Goal: Transaction & Acquisition: Purchase product/service

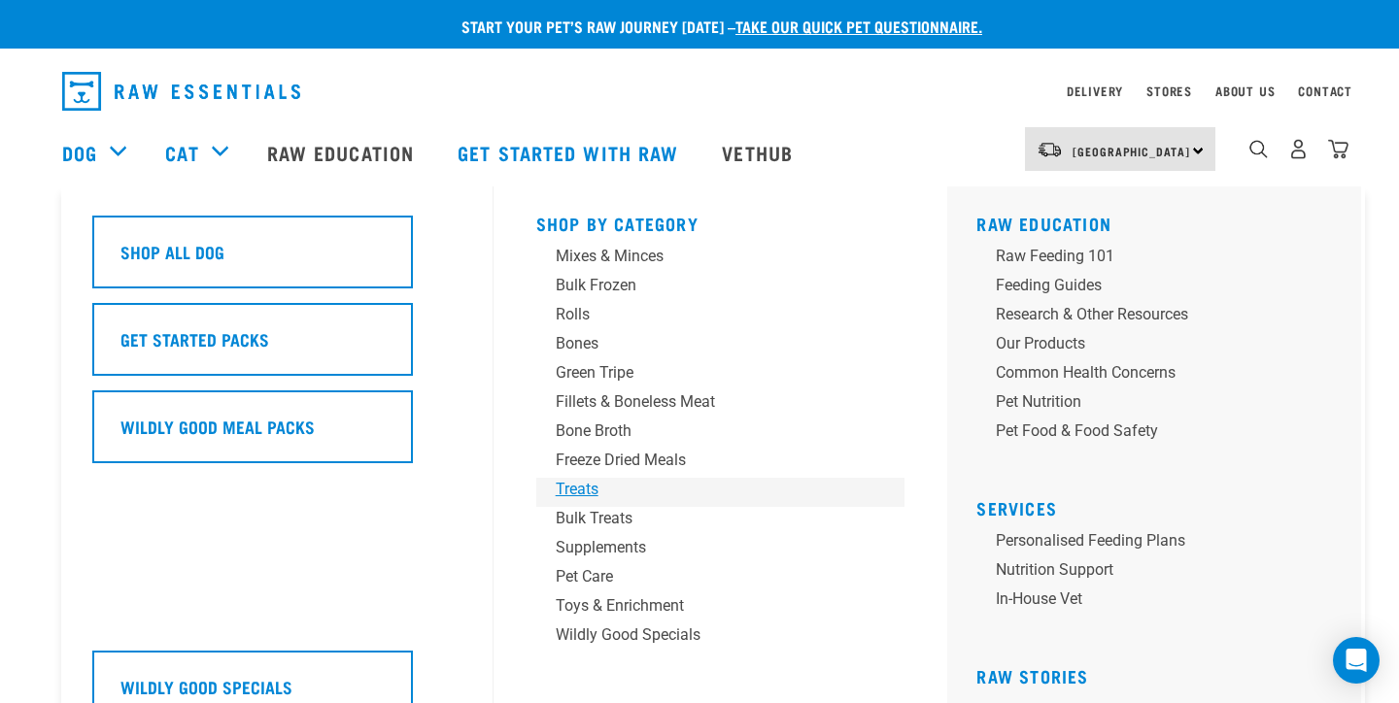
click at [591, 491] on div "Treats" at bounding box center [707, 489] width 303 height 23
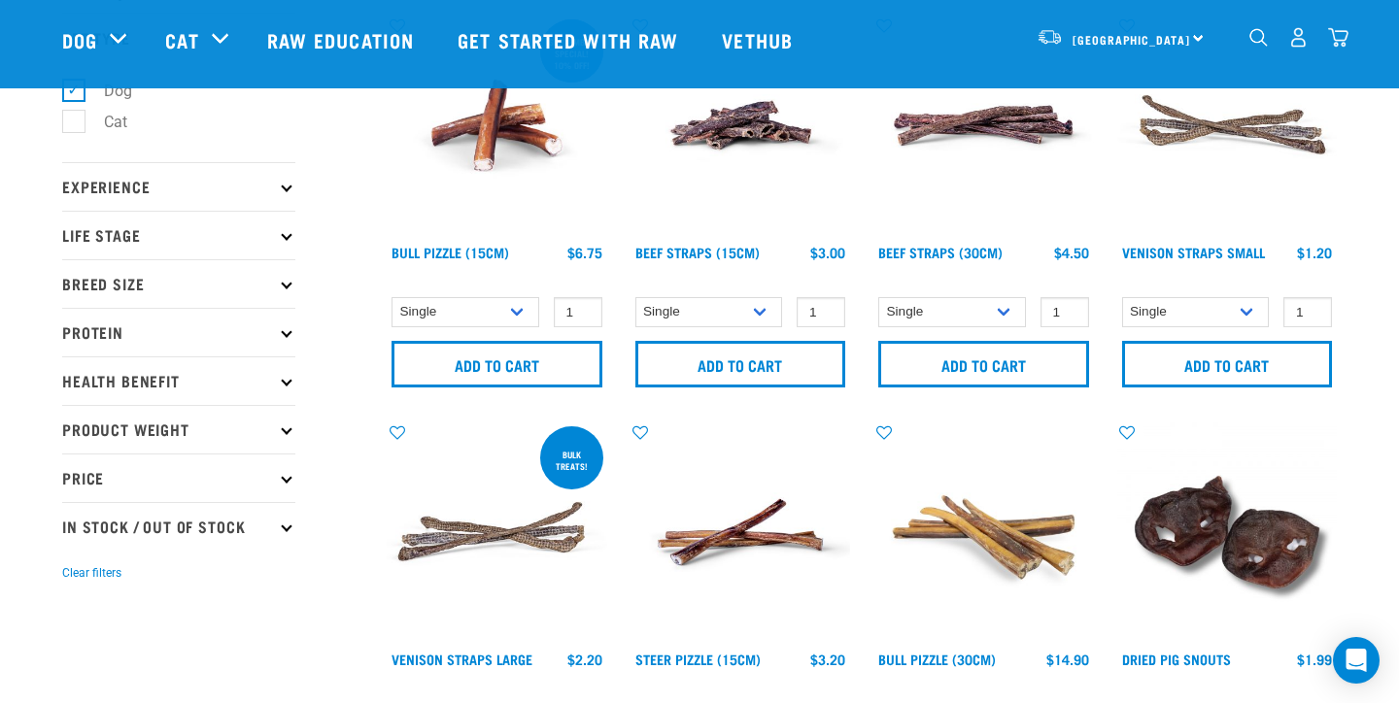
scroll to position [137, 0]
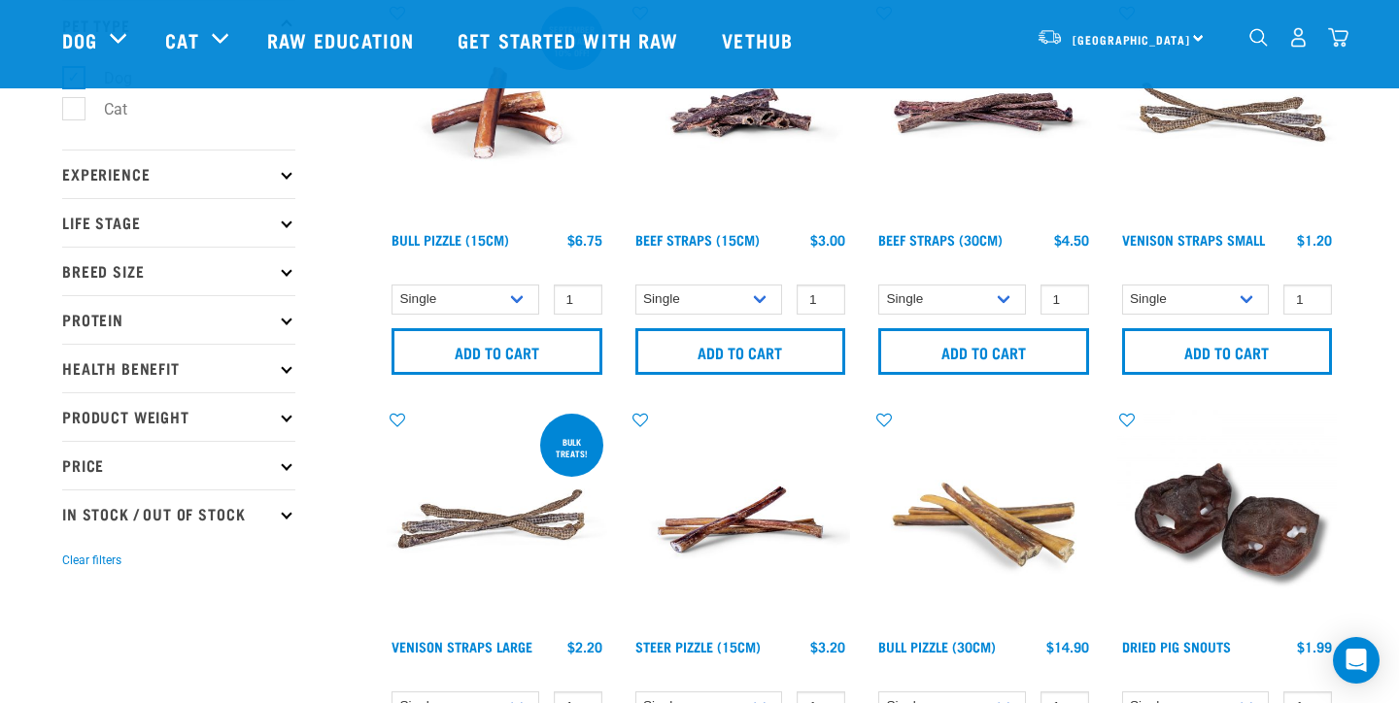
click at [285, 326] on p "Protein" at bounding box center [178, 319] width 233 height 49
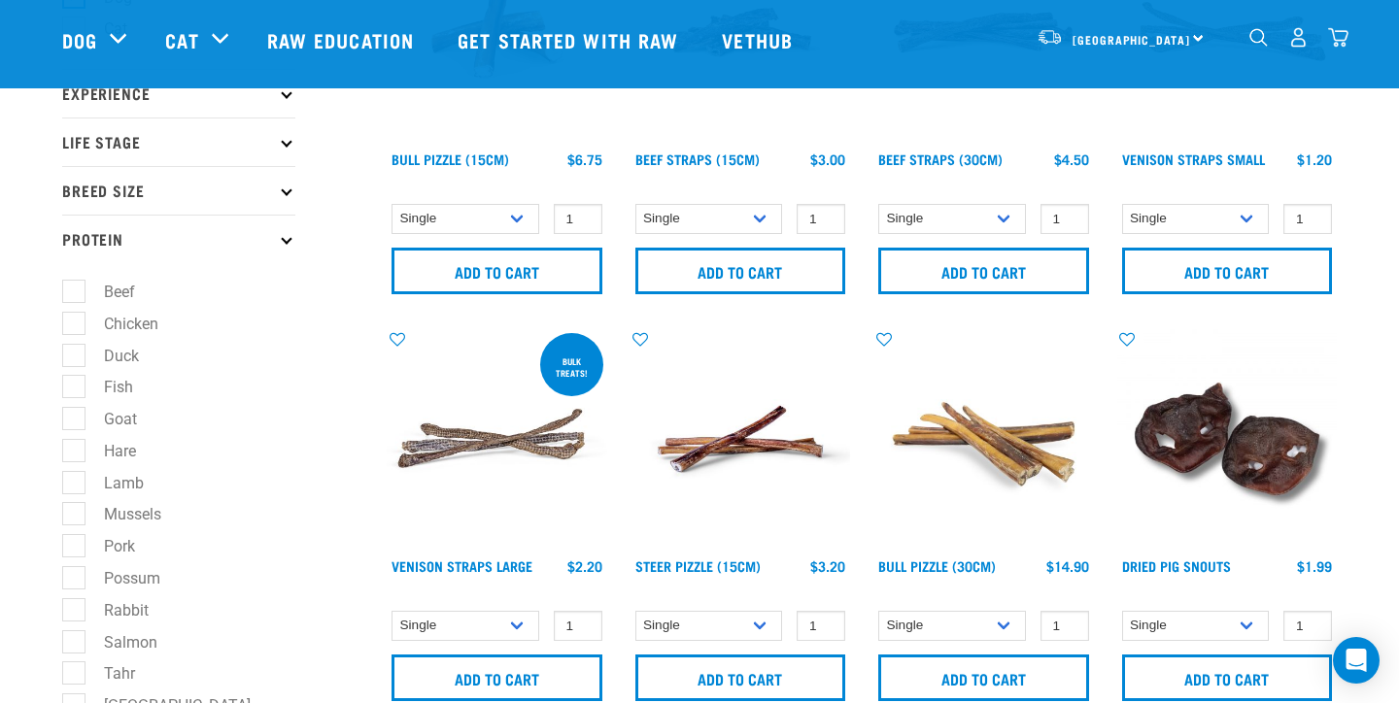
scroll to position [236, 0]
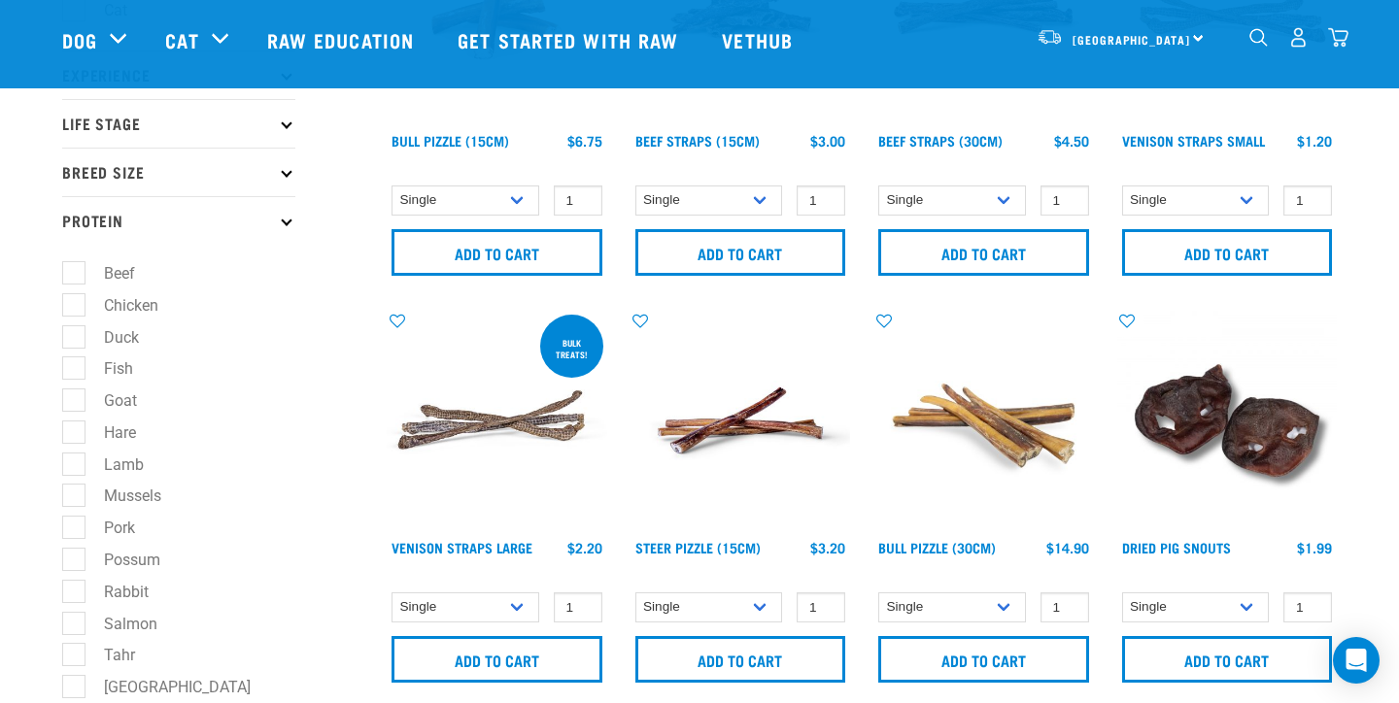
click at [73, 529] on label "Pork" at bounding box center [108, 528] width 70 height 24
click at [72, 529] on input "Pork" at bounding box center [68, 525] width 13 height 13
checkbox input "true"
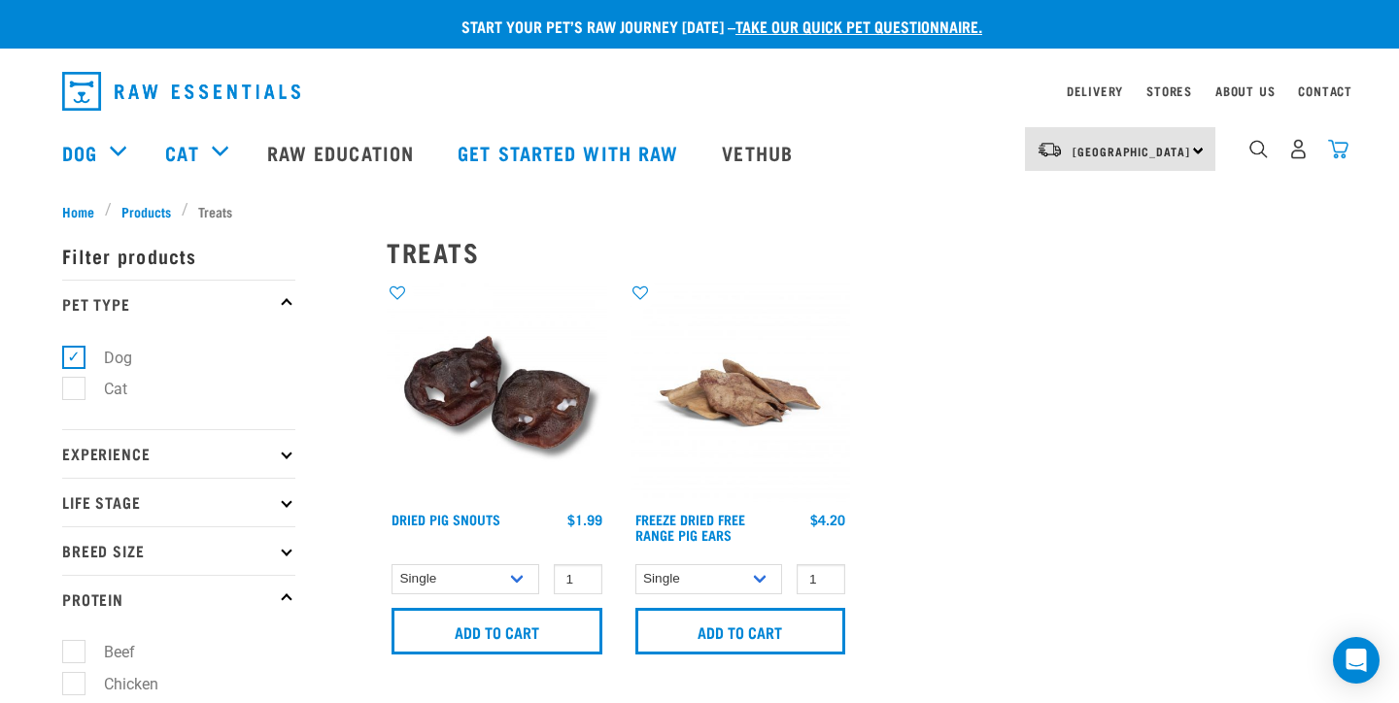
click at [1342, 151] on img "dropdown navigation" at bounding box center [1338, 149] width 20 height 20
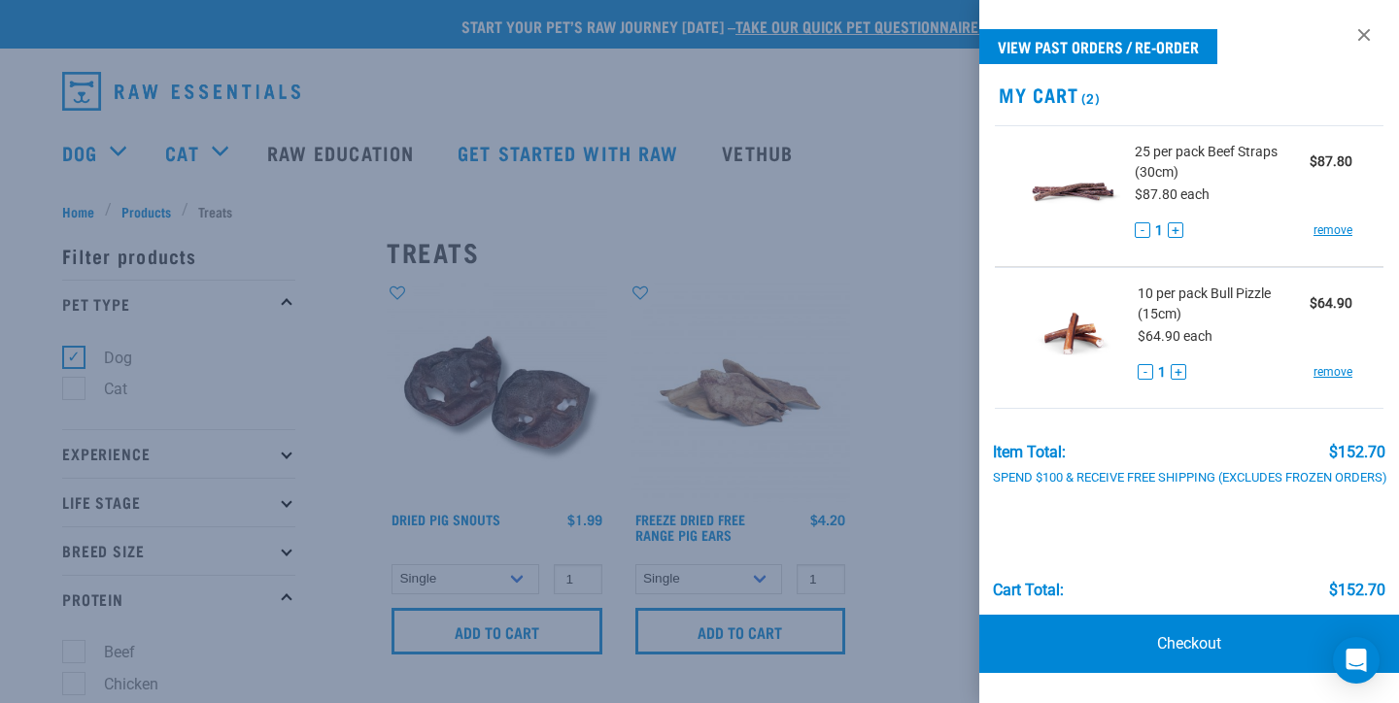
click at [917, 331] on div at bounding box center [699, 351] width 1399 height 703
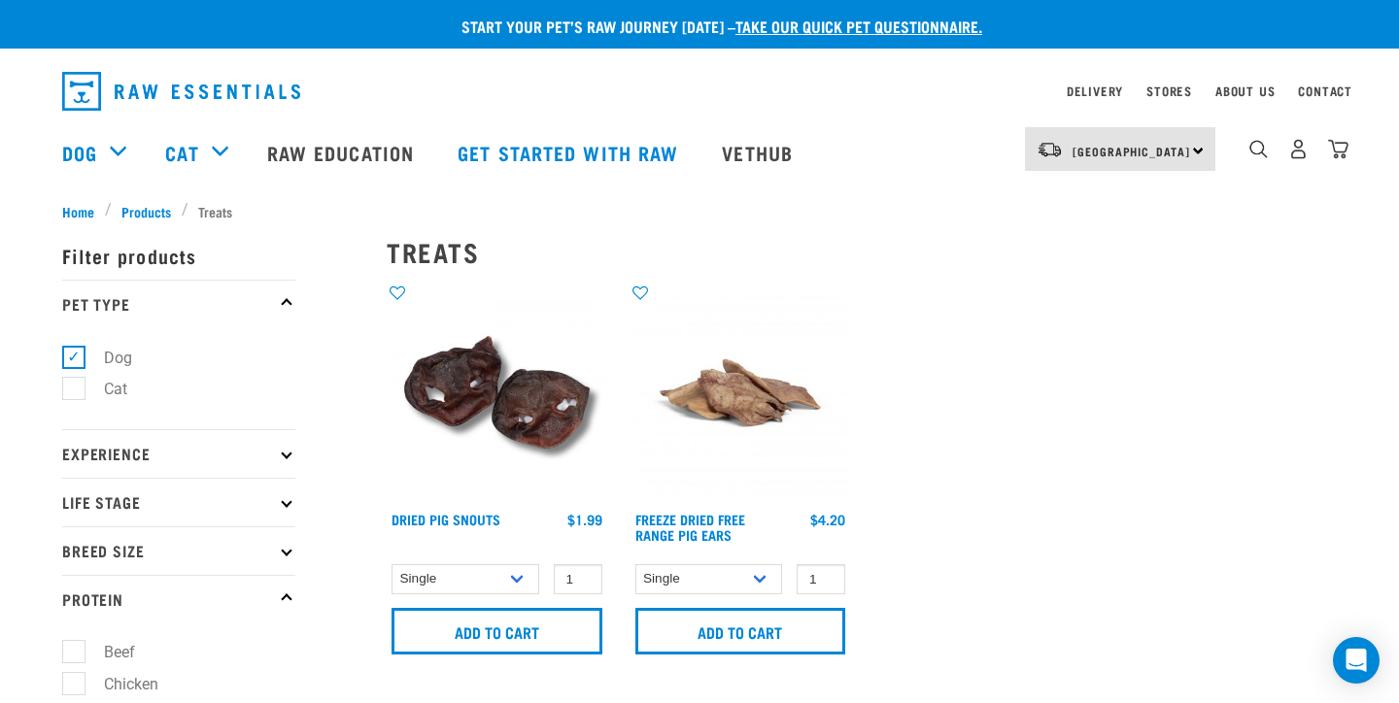
scroll to position [280, 0]
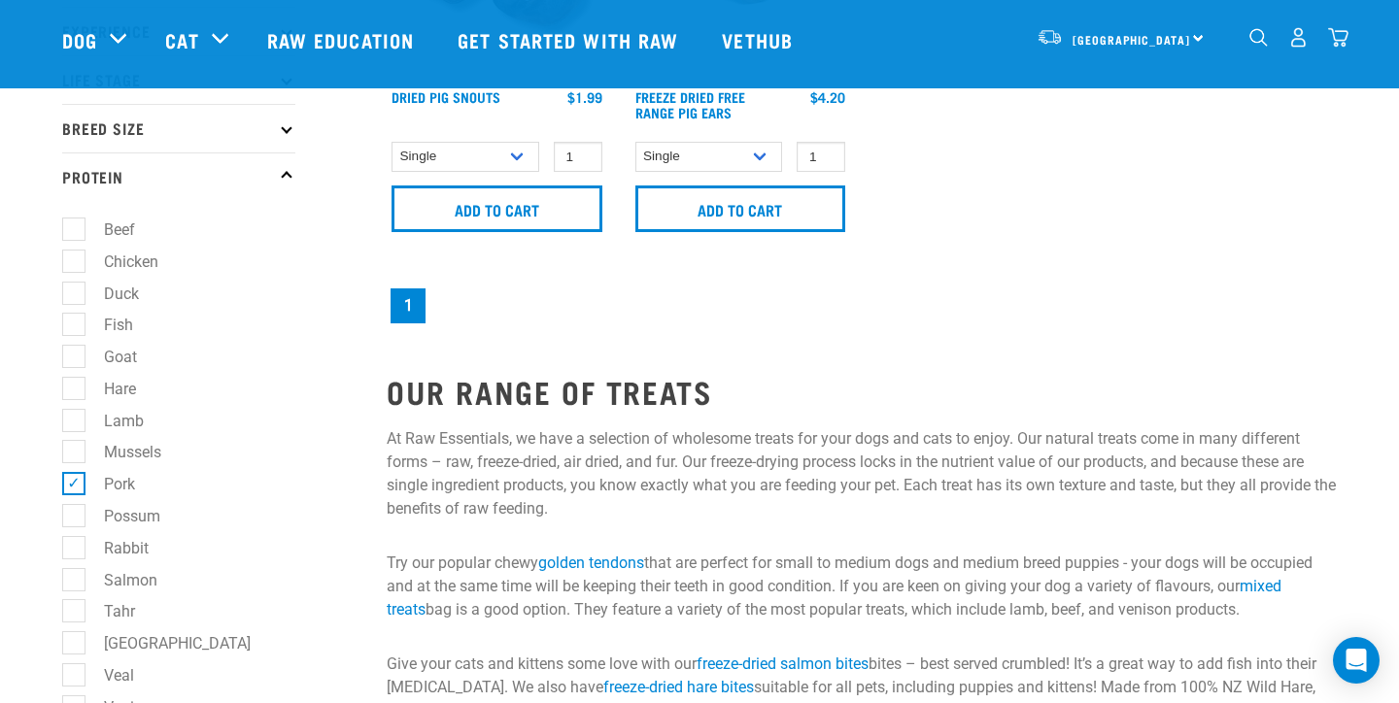
click at [73, 484] on label "Pork" at bounding box center [108, 484] width 70 height 24
click at [67, 484] on input "Pork" at bounding box center [68, 481] width 13 height 13
checkbox input "false"
click at [77, 226] on label "Beef" at bounding box center [108, 230] width 70 height 24
click at [75, 226] on input "Beef" at bounding box center [68, 226] width 13 height 13
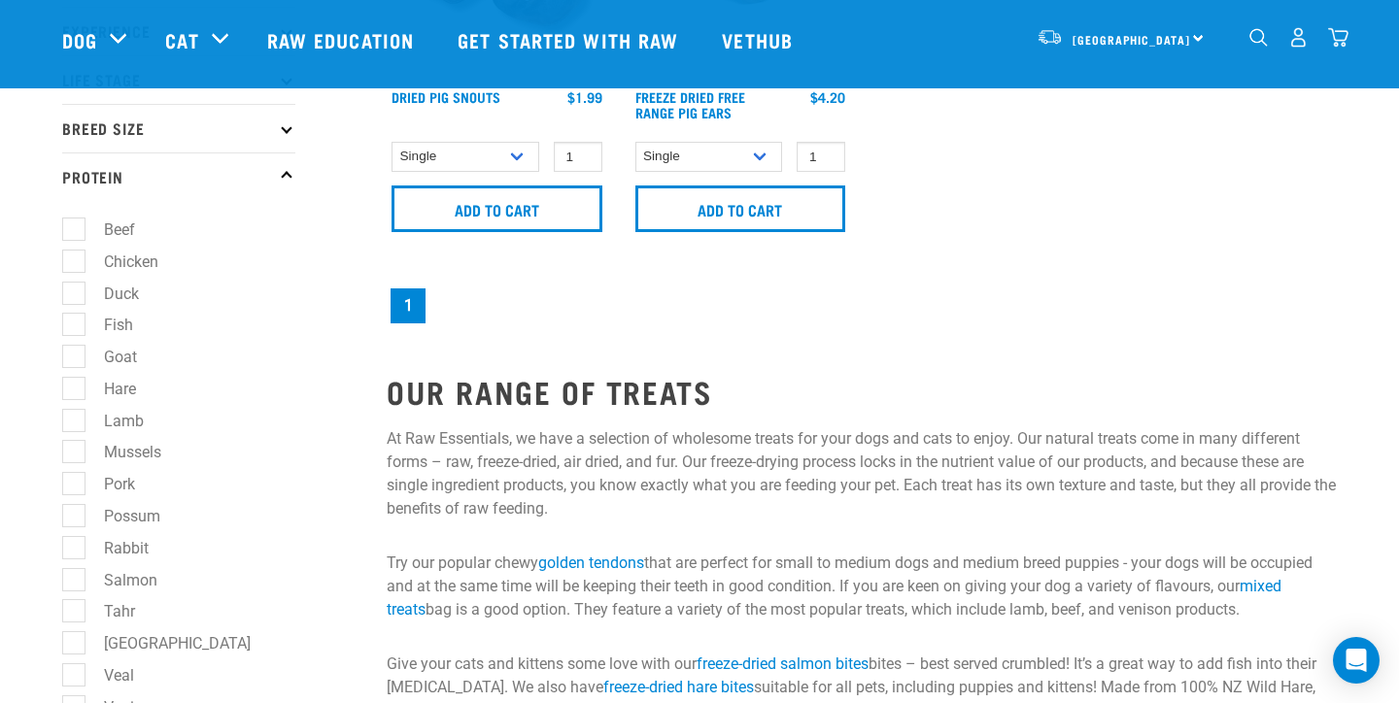
checkbox input "true"
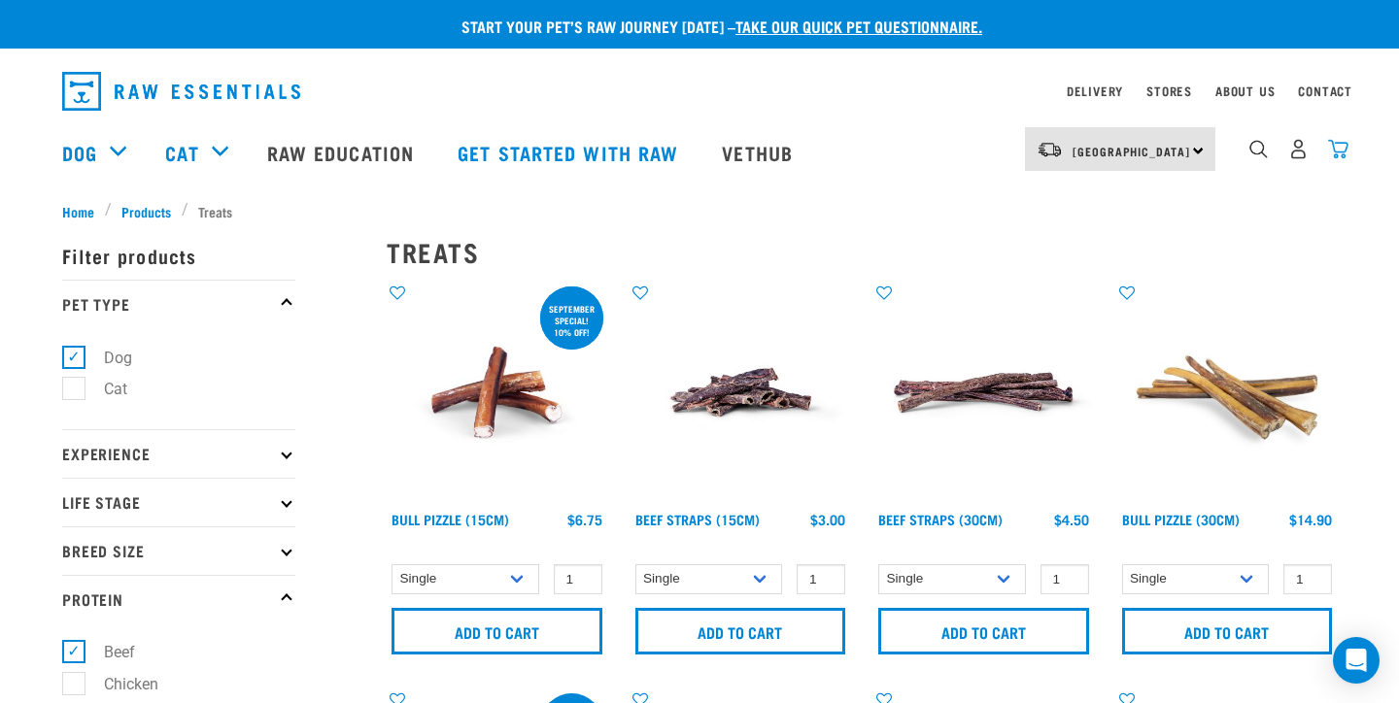
click at [1335, 150] on img "dropdown navigation" at bounding box center [1338, 149] width 20 height 20
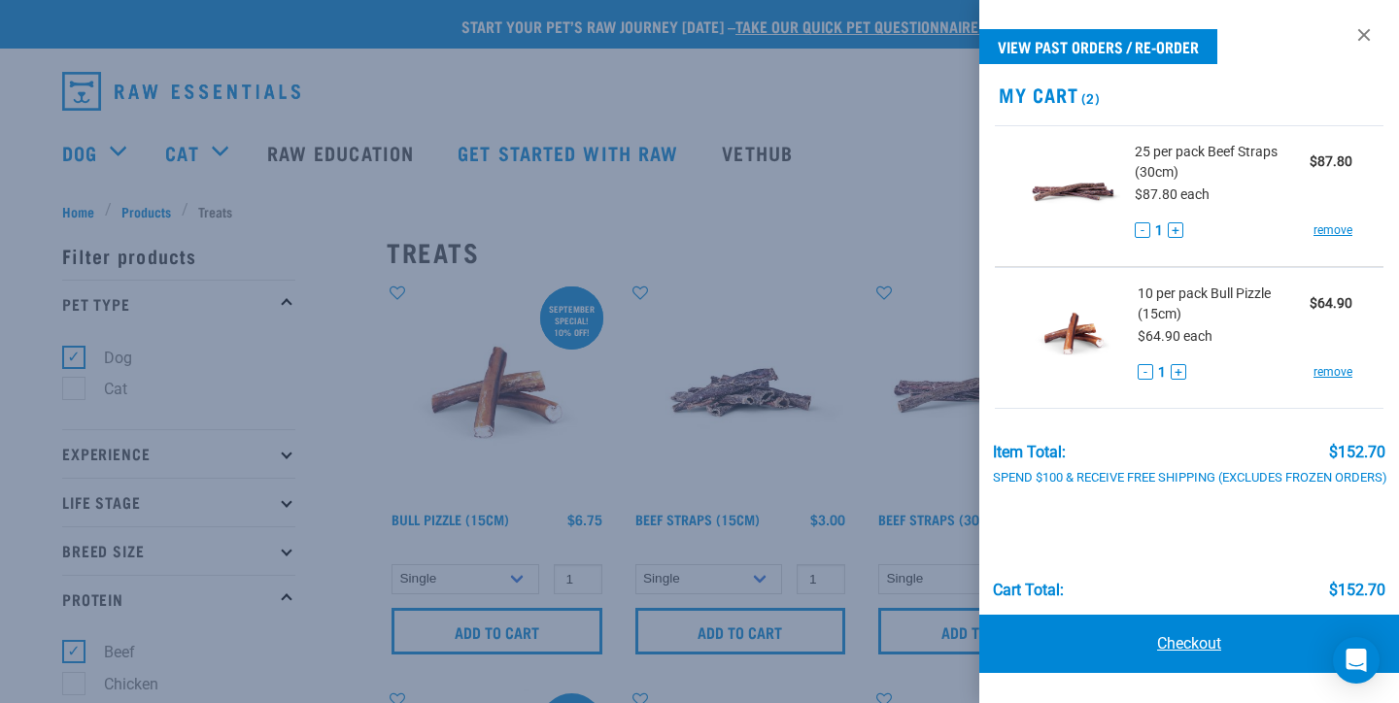
click at [1205, 644] on link "Checkout" at bounding box center [1189, 644] width 420 height 58
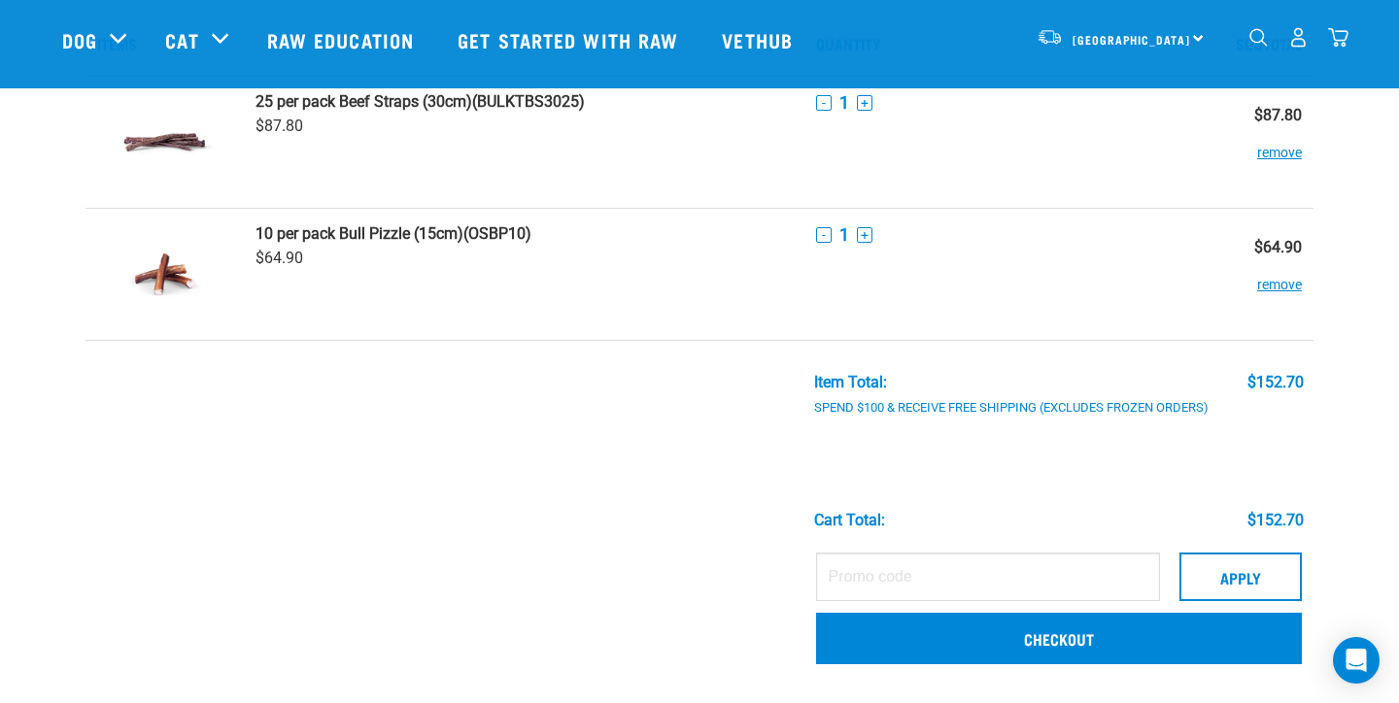
scroll to position [85, 0]
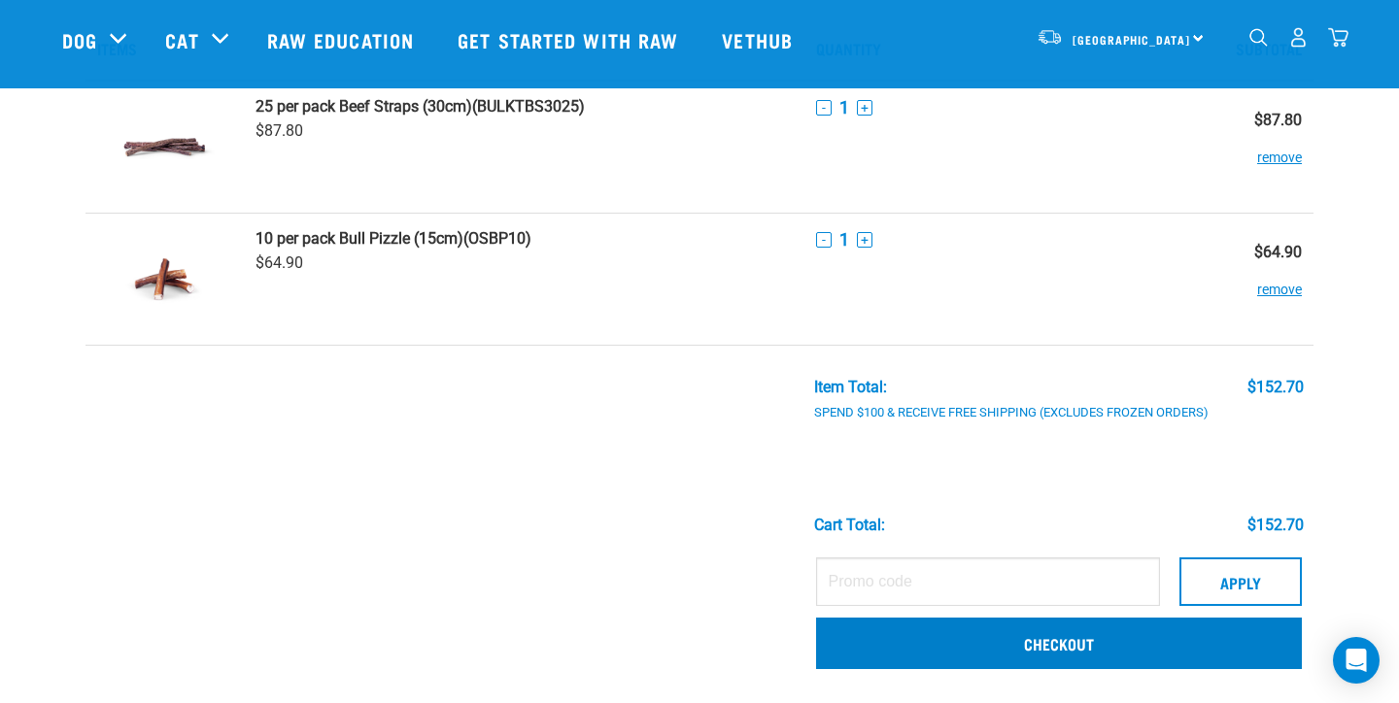
click at [987, 635] on link "Checkout" at bounding box center [1059, 643] width 486 height 51
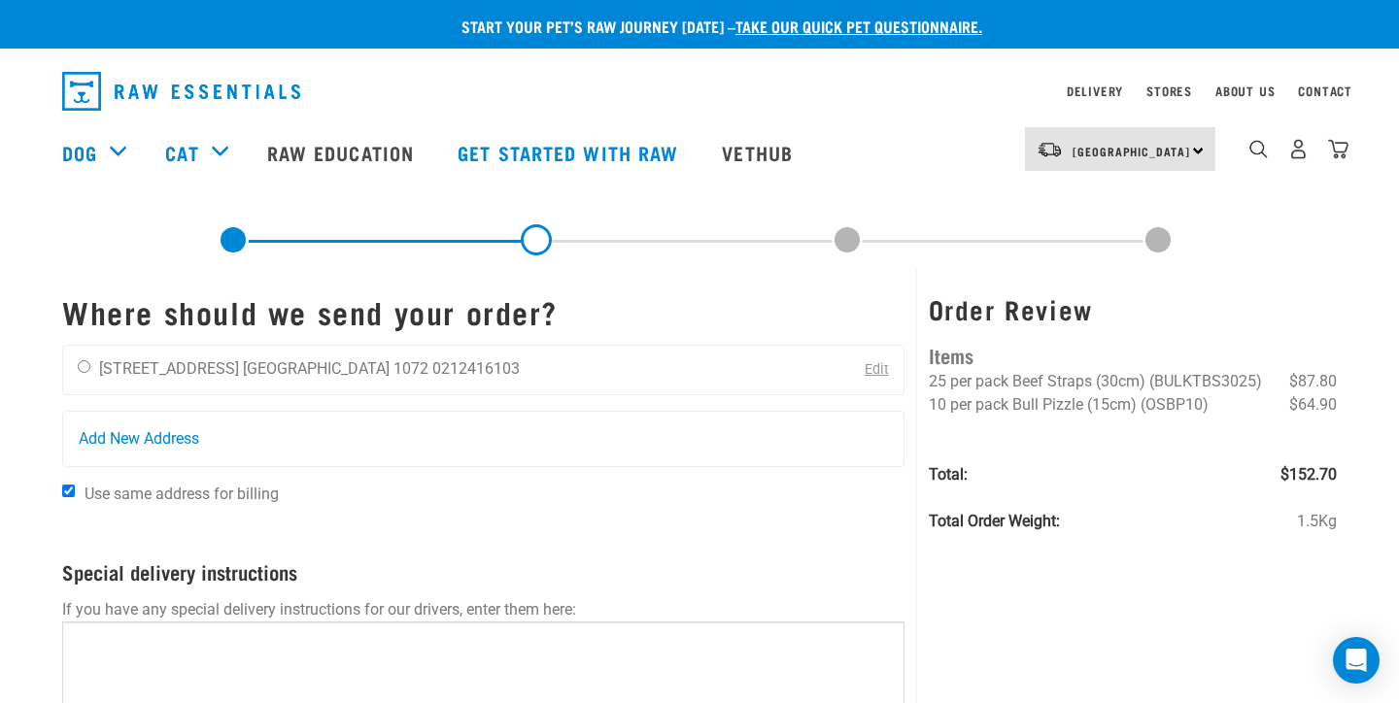
scroll to position [44, 0]
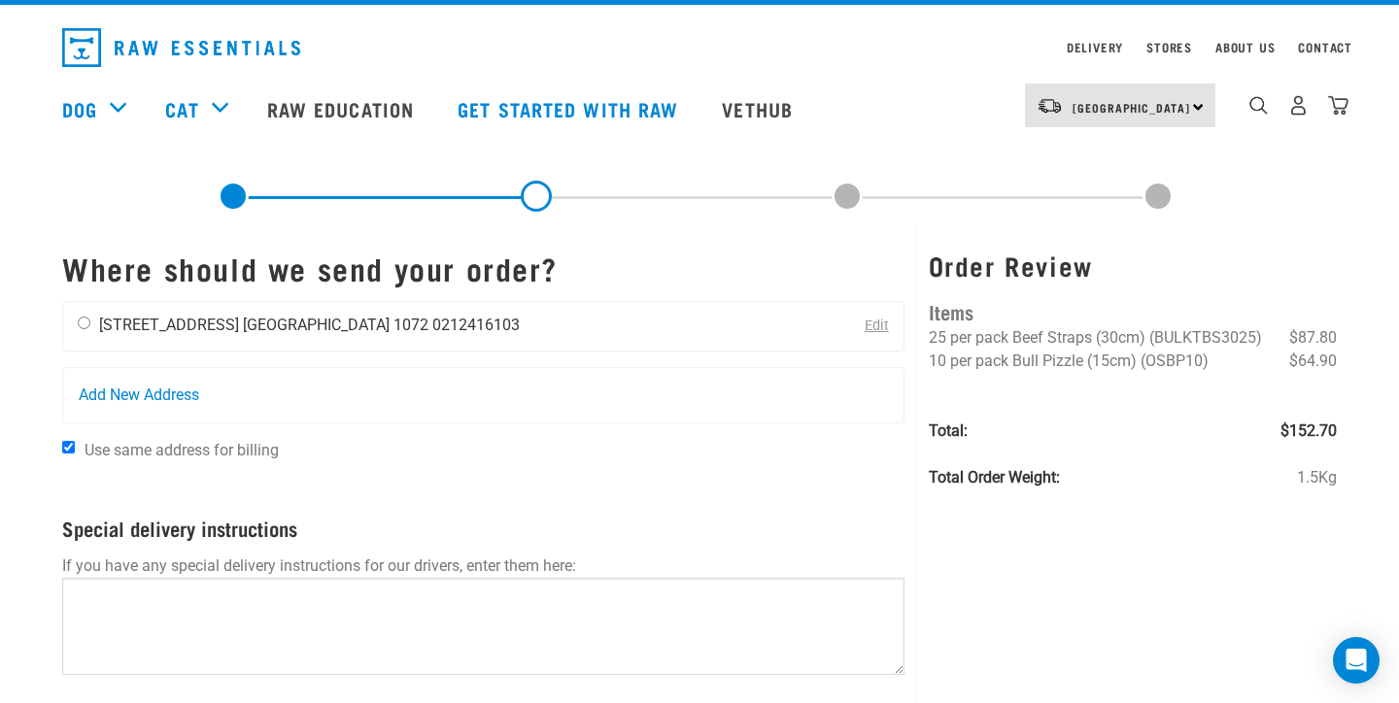
click at [85, 322] on input "radio" at bounding box center [84, 323] width 13 height 13
radio input "true"
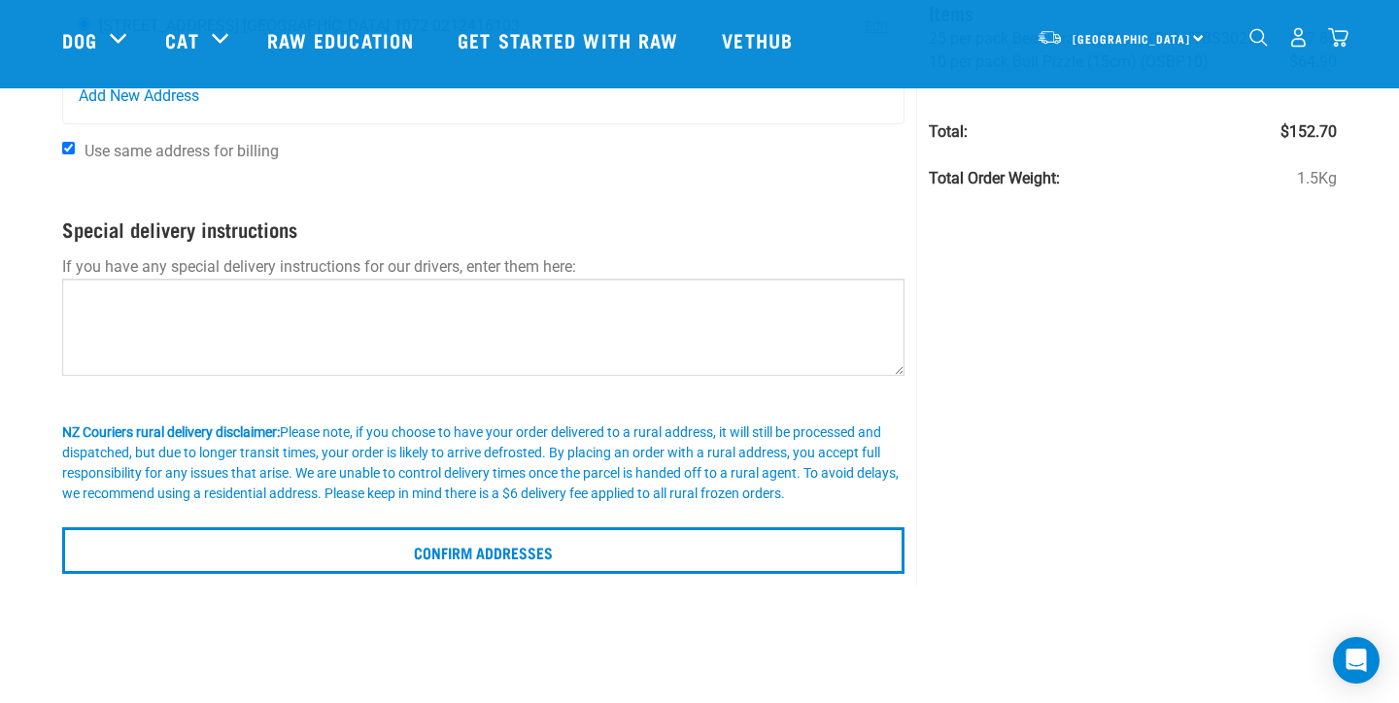
scroll to position [201, 0]
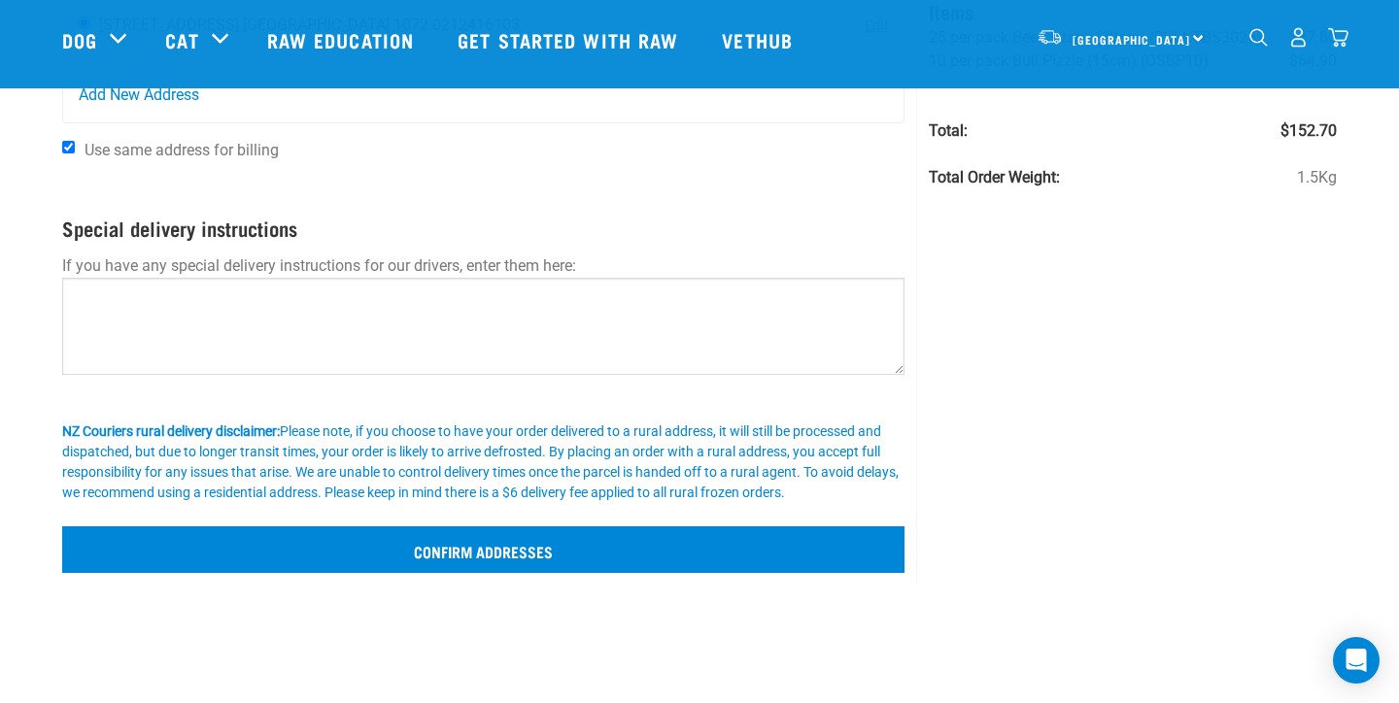
click at [525, 553] on input "Confirm addresses" at bounding box center [483, 549] width 842 height 47
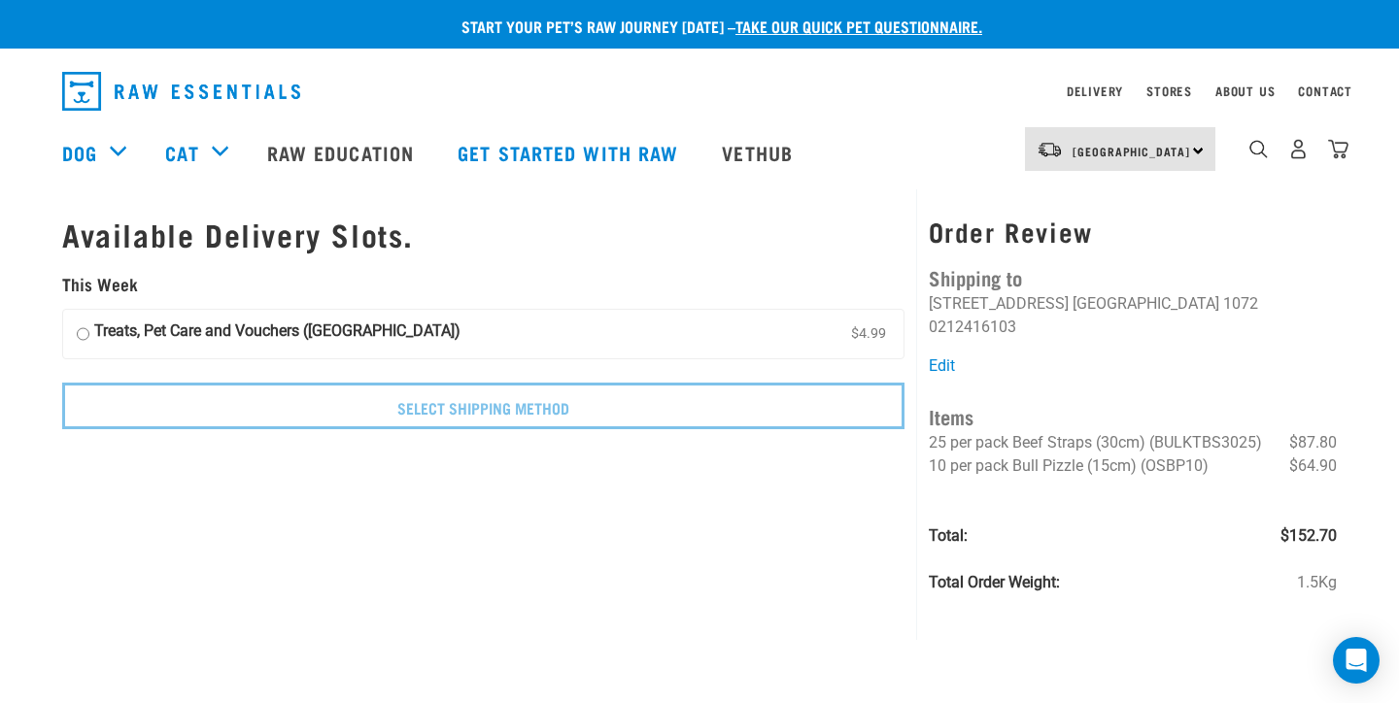
click at [89, 328] on label "Treats, Pet Care and Vouchers (North Island) $4.99" at bounding box center [483, 334] width 840 height 49
click at [89, 328] on input "Treats, Pet Care and Vouchers (North Island) $4.99" at bounding box center [83, 334] width 13 height 29
radio input "true"
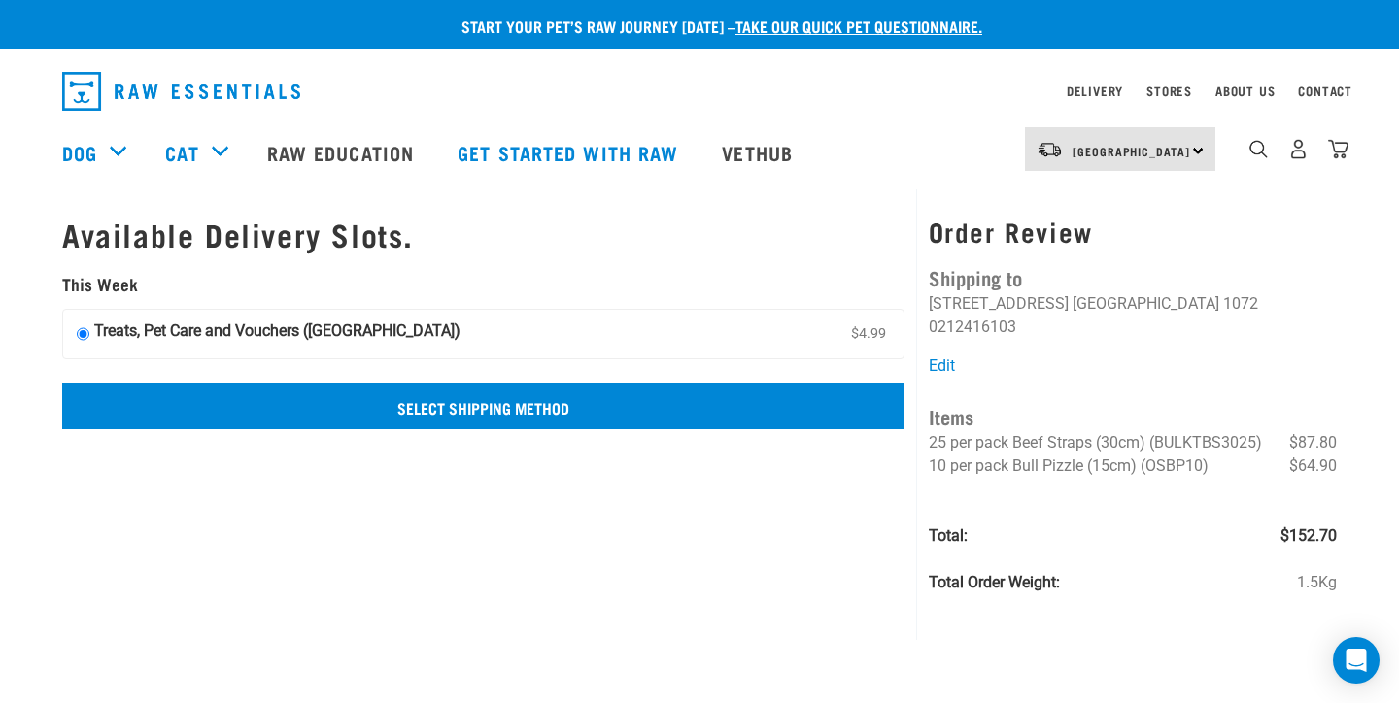
click at [378, 406] on input "Select Shipping Method" at bounding box center [483, 406] width 842 height 47
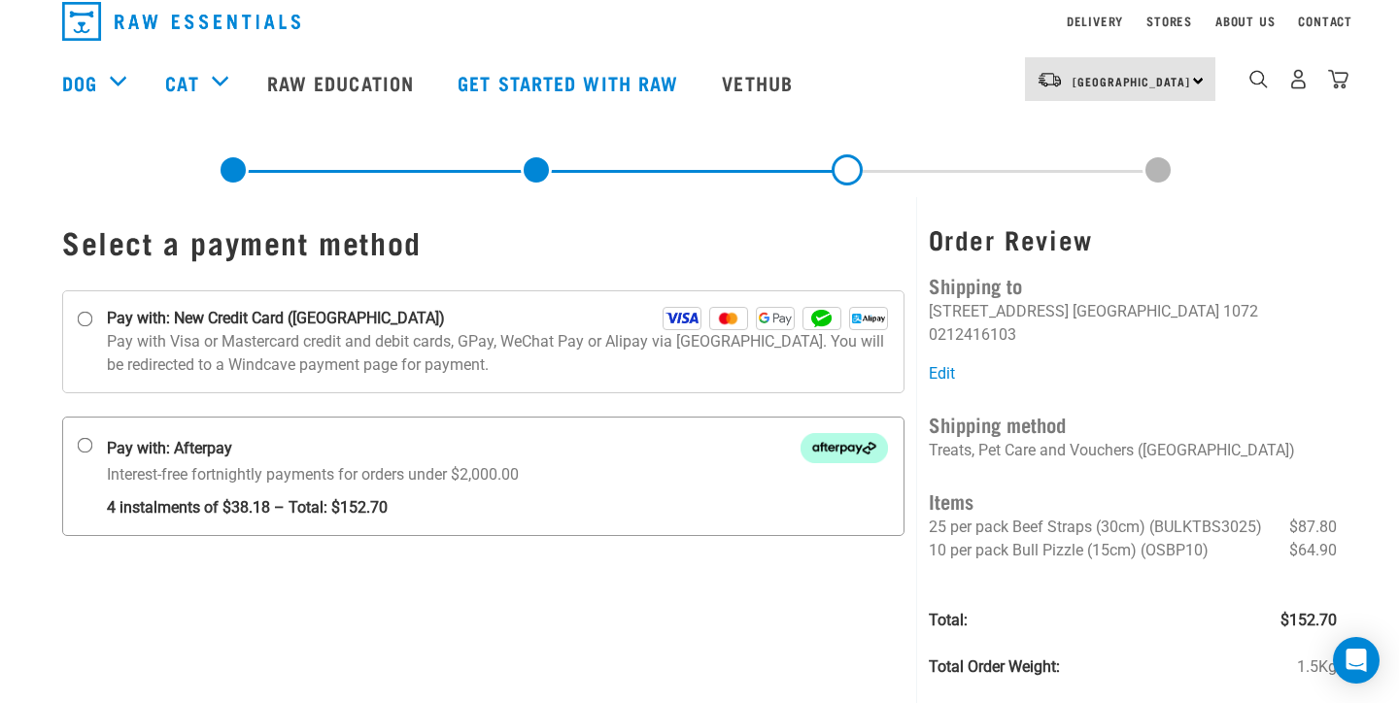
scroll to position [47, 0]
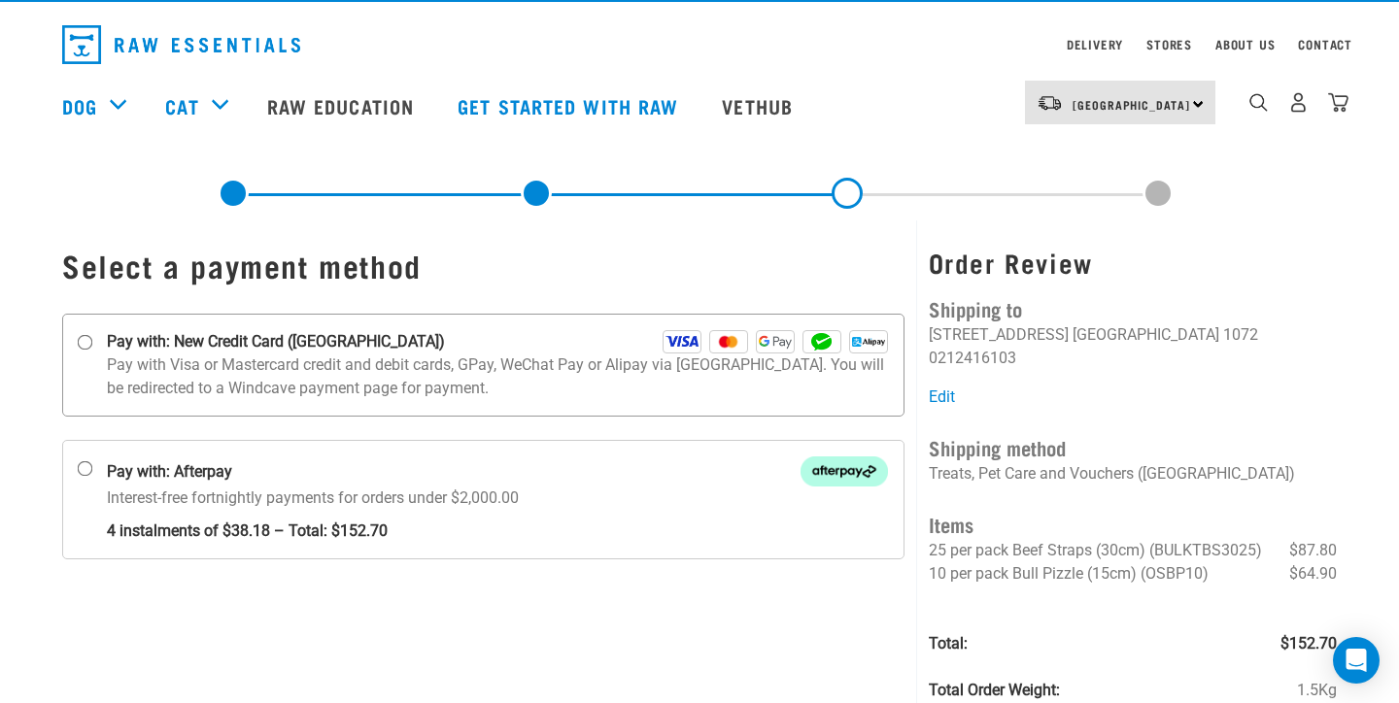
click at [79, 341] on input "Pay with: New Credit Card (Windcave)" at bounding box center [86, 343] width 16 height 16
radio input "true"
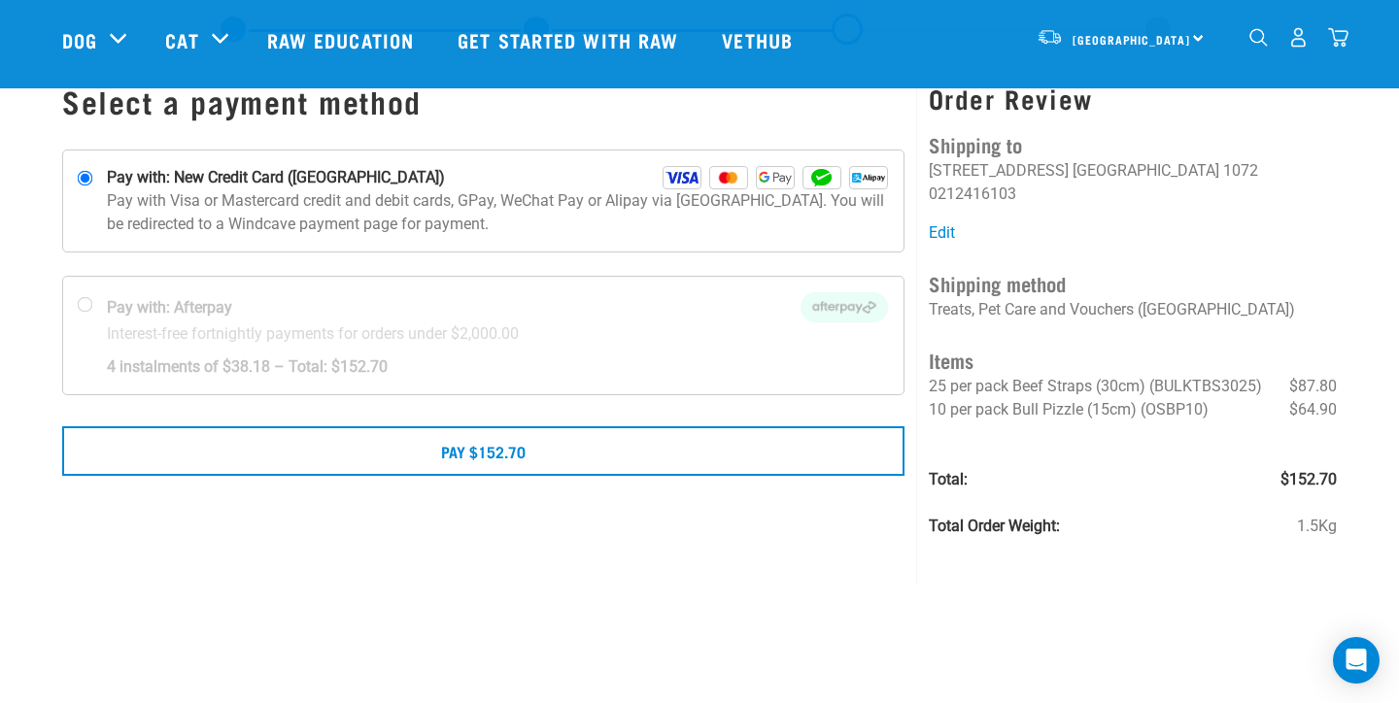
scroll to position [66, 0]
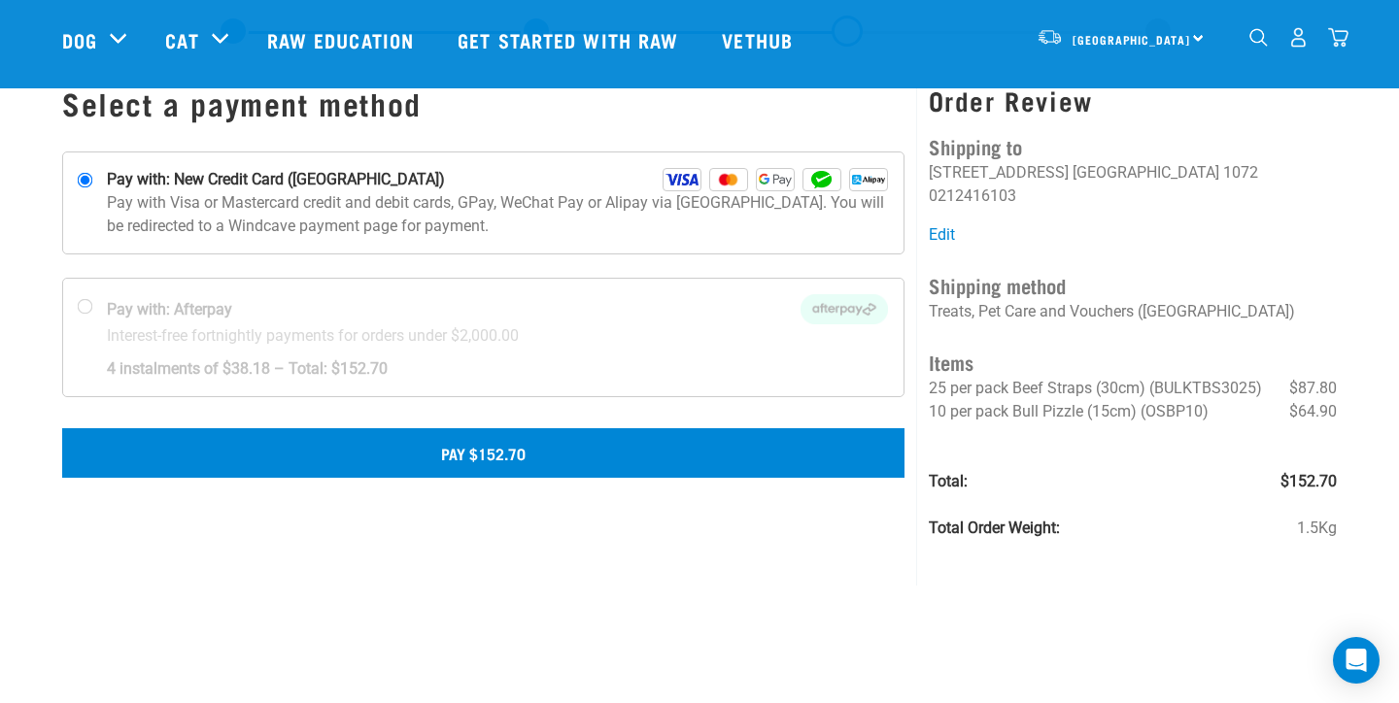
click at [462, 454] on button "Pay $152.70" at bounding box center [483, 452] width 842 height 49
